Goal: Task Accomplishment & Management: Manage account settings

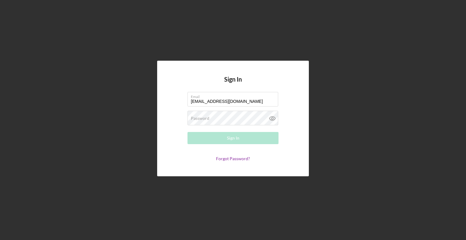
type input "[EMAIL_ADDRESS][DOMAIN_NAME]"
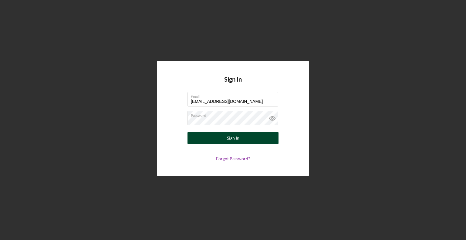
click at [198, 139] on button "Sign In" at bounding box center [233, 138] width 91 height 12
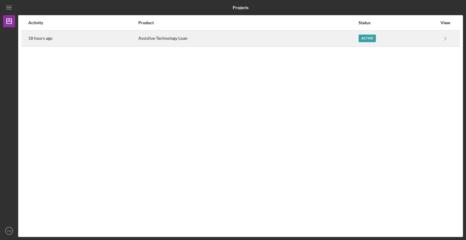
click at [369, 41] on div "Active" at bounding box center [367, 39] width 17 height 8
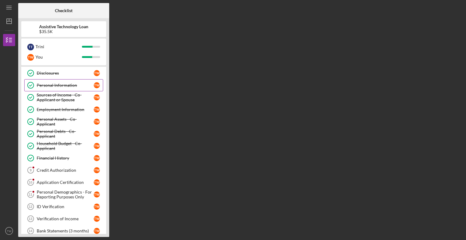
scroll to position [19, 0]
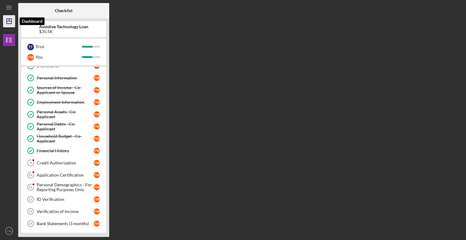
click at [10, 22] on icon "Icon/Dashboard" at bounding box center [9, 21] width 15 height 15
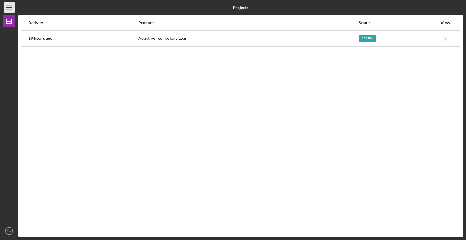
click at [9, 9] on icon "Icon/Menu" at bounding box center [9, 8] width 14 height 14
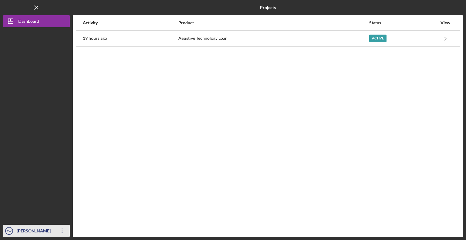
click at [30, 228] on div "[PERSON_NAME]" at bounding box center [34, 232] width 39 height 14
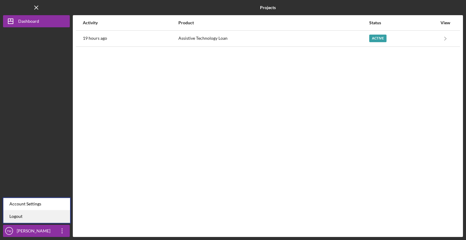
click at [17, 218] on link "Logout" at bounding box center [36, 216] width 67 height 12
